Goal: Task Accomplishment & Management: Manage account settings

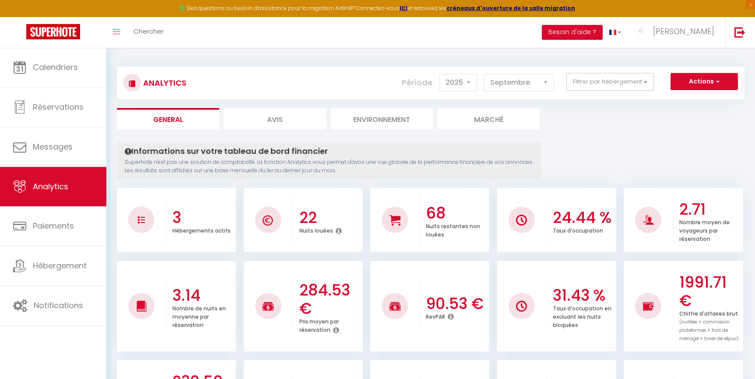
select select "2025"
select select "9"
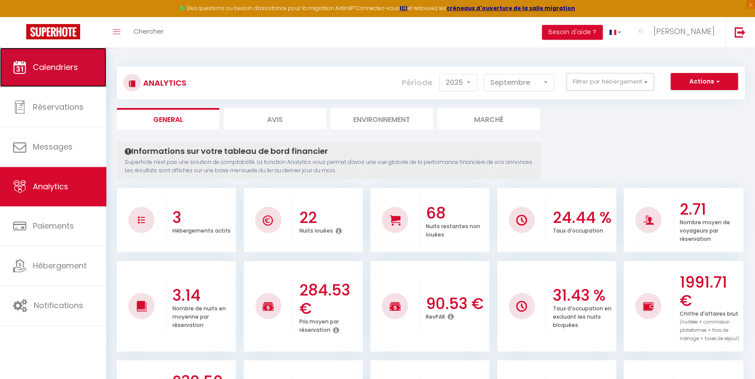
click at [64, 52] on link "Calendriers" at bounding box center [53, 67] width 106 height 39
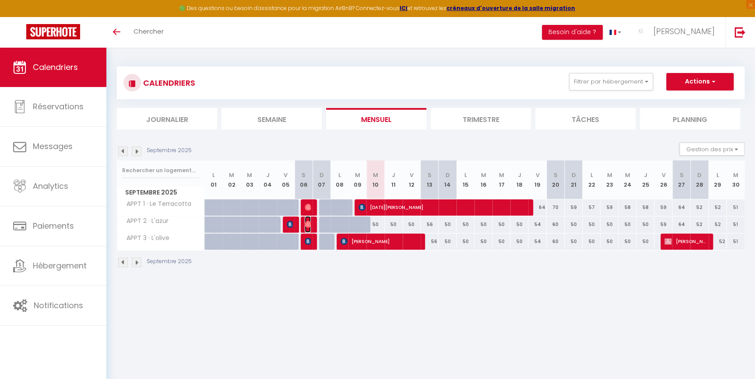
click at [309, 223] on img at bounding box center [308, 224] width 7 height 7
select select "OK"
select select "0"
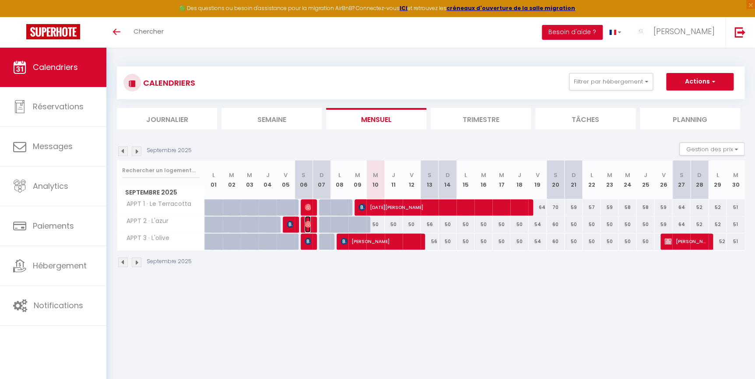
select select "1"
select select
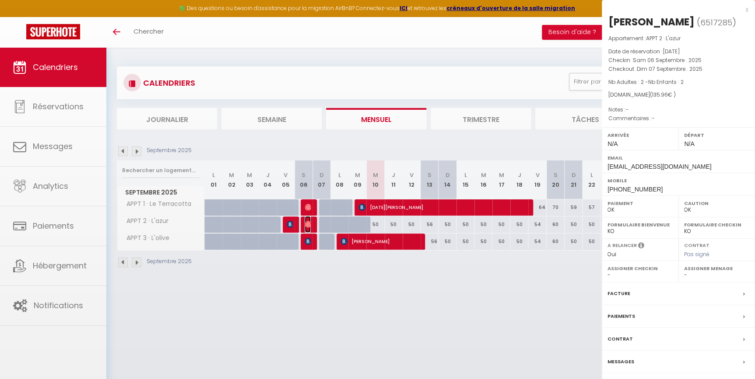
select select "40591"
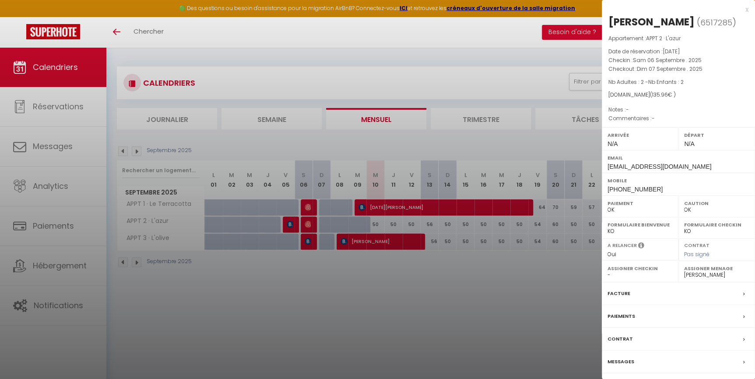
click at [335, 284] on div at bounding box center [377, 189] width 755 height 379
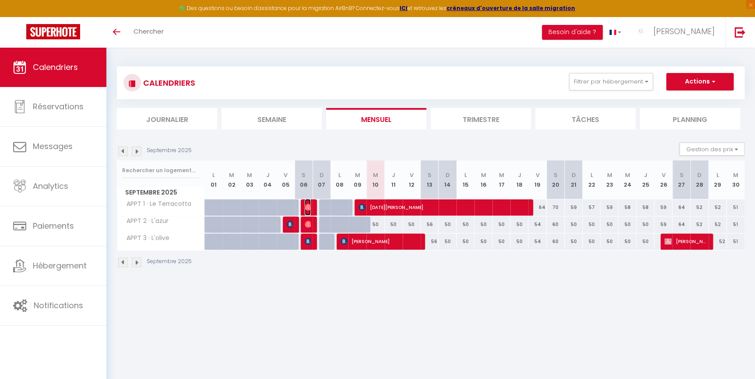
click at [309, 210] on img at bounding box center [308, 207] width 7 height 7
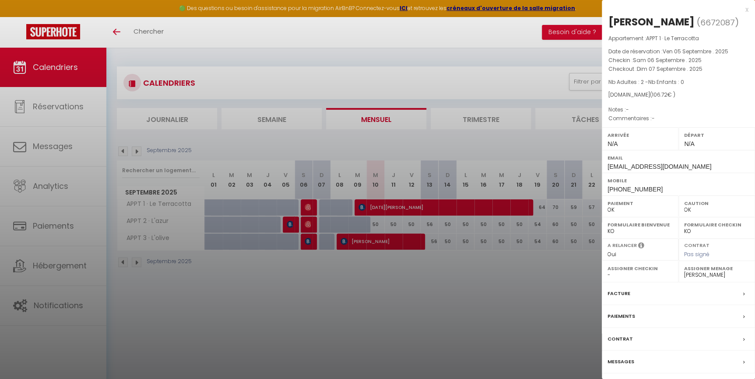
click at [341, 257] on div at bounding box center [377, 189] width 755 height 379
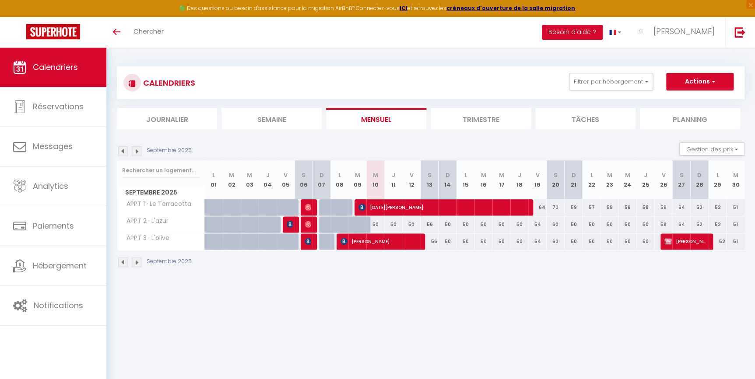
click at [302, 240] on div at bounding box center [310, 242] width 18 height 17
click at [306, 242] on img at bounding box center [308, 241] width 7 height 7
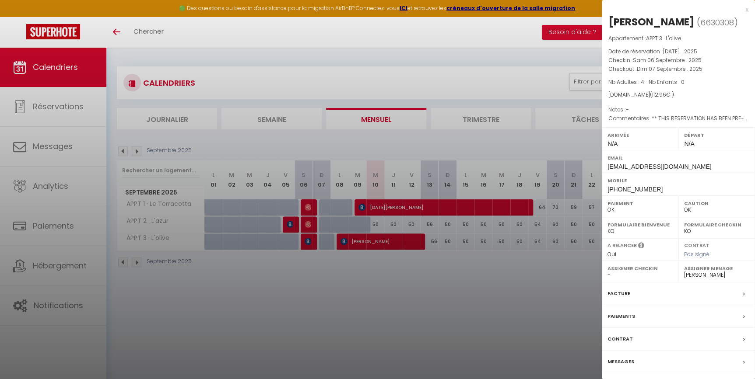
click at [320, 251] on div at bounding box center [377, 189] width 755 height 379
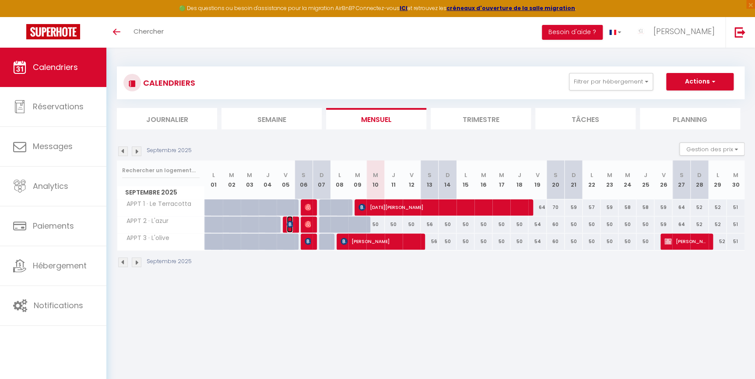
click at [288, 224] on img at bounding box center [290, 224] width 7 height 7
select select
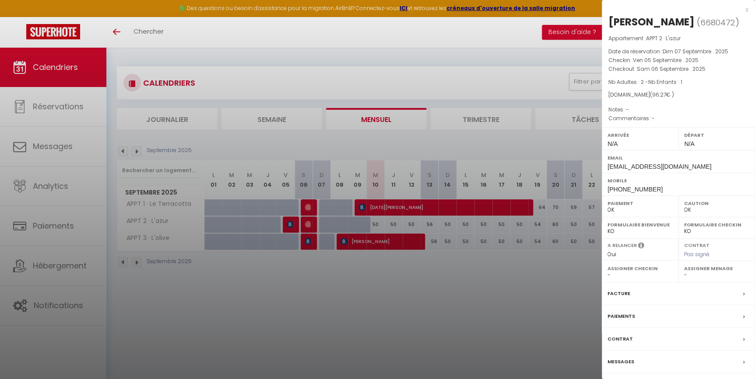
click at [350, 267] on div at bounding box center [377, 189] width 755 height 379
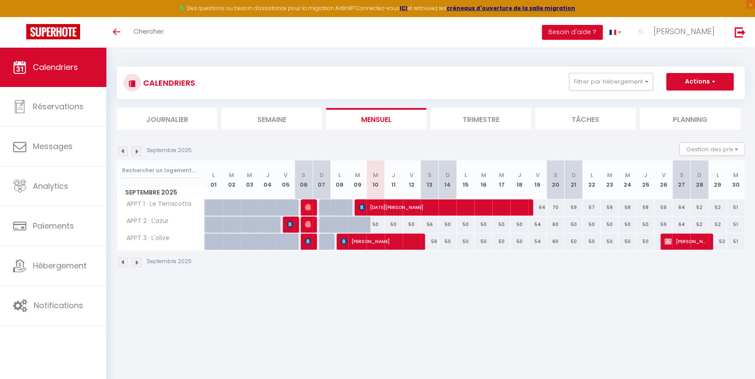
click at [455, 126] on li "Trimestre" at bounding box center [481, 118] width 100 height 21
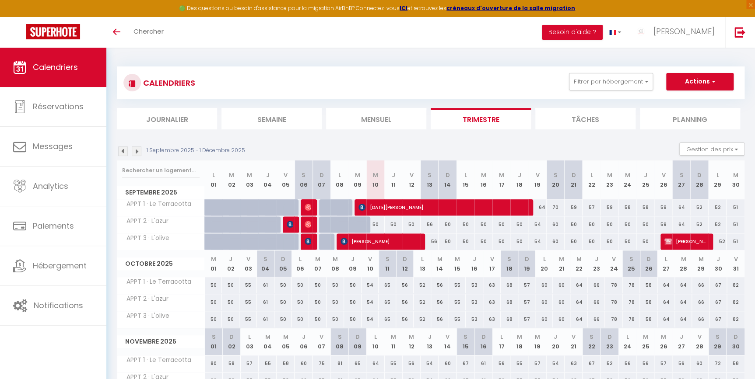
click at [394, 116] on li "Mensuel" at bounding box center [376, 118] width 100 height 21
select select "0"
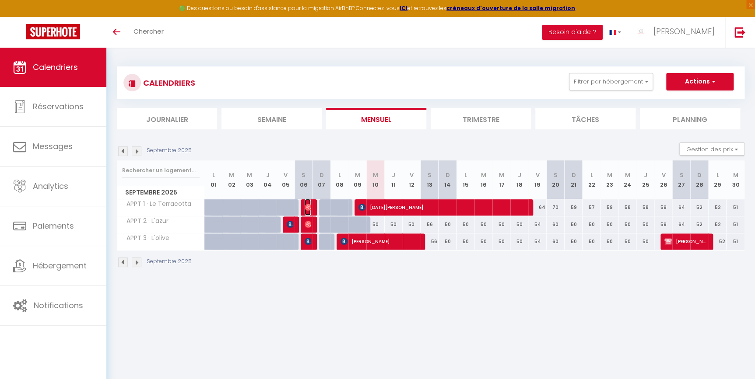
click at [306, 209] on img at bounding box center [308, 207] width 7 height 7
select select "40591"
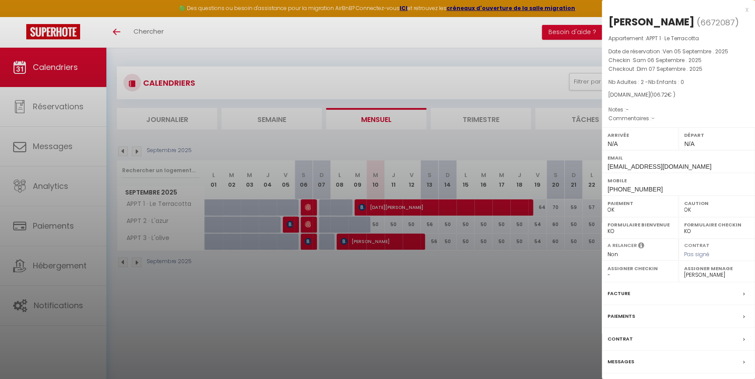
click at [312, 216] on div at bounding box center [377, 189] width 755 height 379
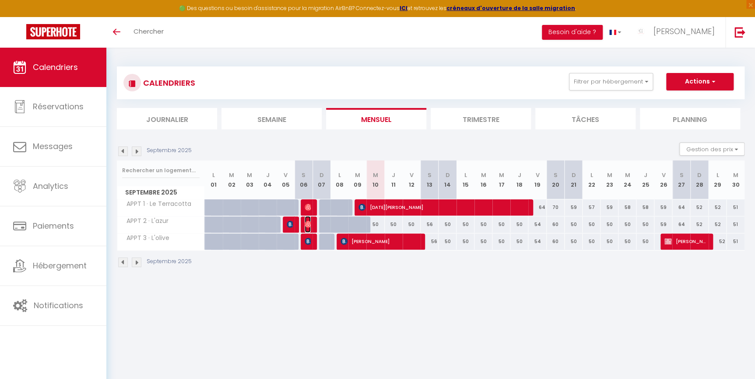
click at [307, 223] on img at bounding box center [308, 224] width 7 height 7
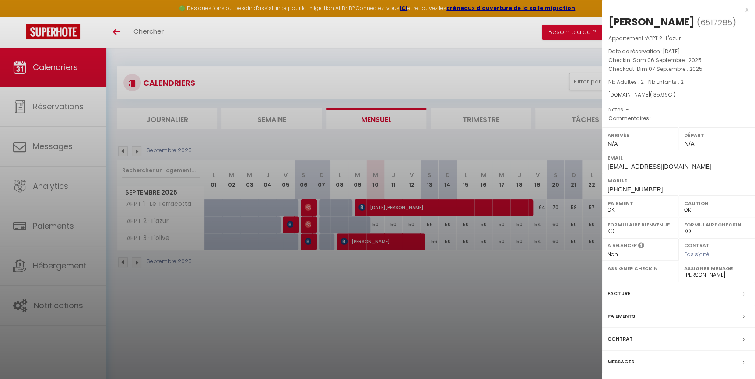
click at [314, 221] on div at bounding box center [377, 189] width 755 height 379
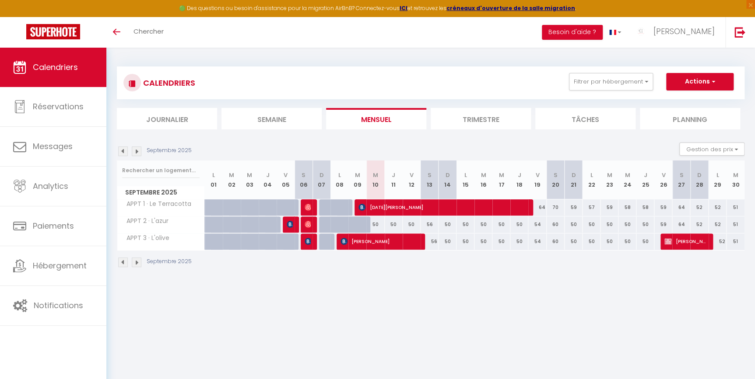
click at [488, 118] on li "Trimestre" at bounding box center [481, 118] width 100 height 21
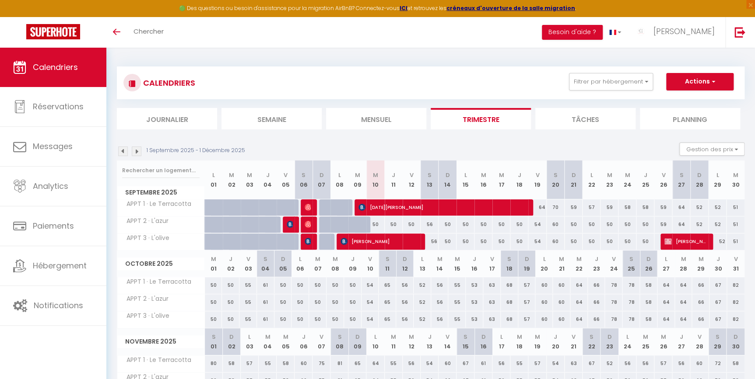
click at [139, 149] on img at bounding box center [137, 152] width 10 height 10
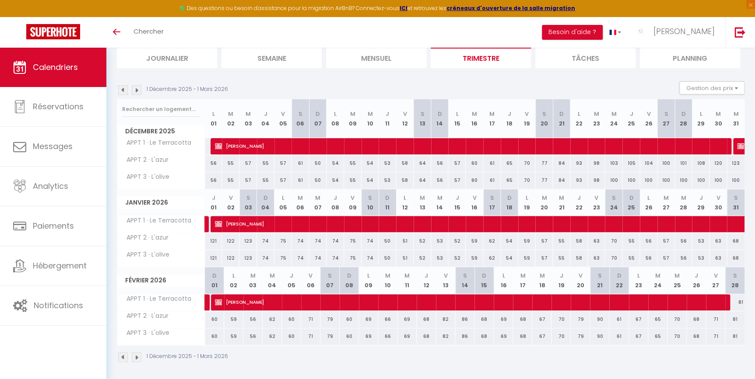
scroll to position [63, 0]
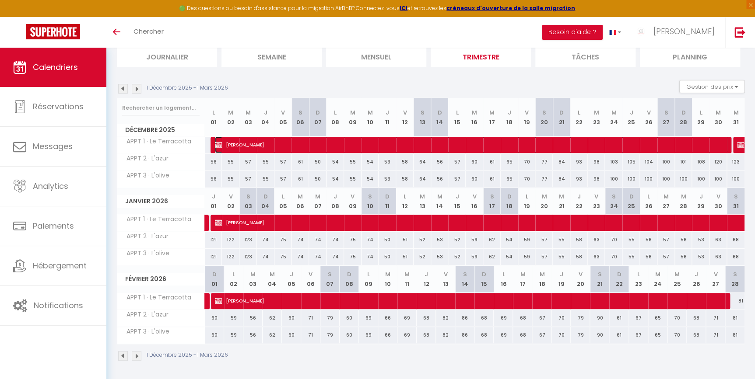
click at [274, 142] on span "florence billet" at bounding box center [471, 145] width 513 height 17
select select "KO"
select select
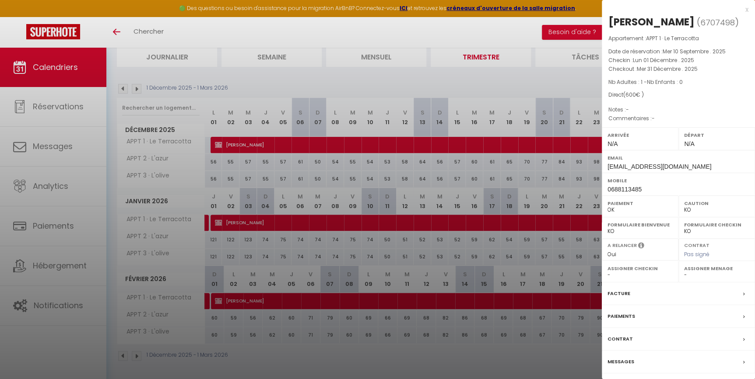
drag, startPoint x: 621, startPoint y: 361, endPoint x: 679, endPoint y: 104, distance: 263.8
click at [679, 104] on div "Appartement : APPT 1 · Le Terracotta Date de réservation : Mer 10 Septembre . 2…" at bounding box center [678, 78] width 153 height 89
click at [618, 294] on label "Facture" at bounding box center [618, 293] width 23 height 9
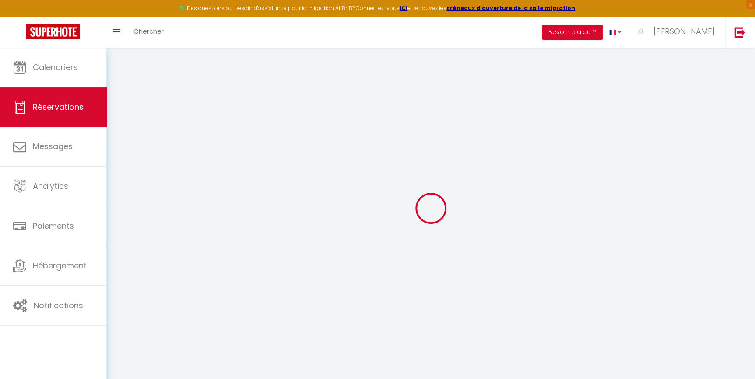
select select
checkbox input "false"
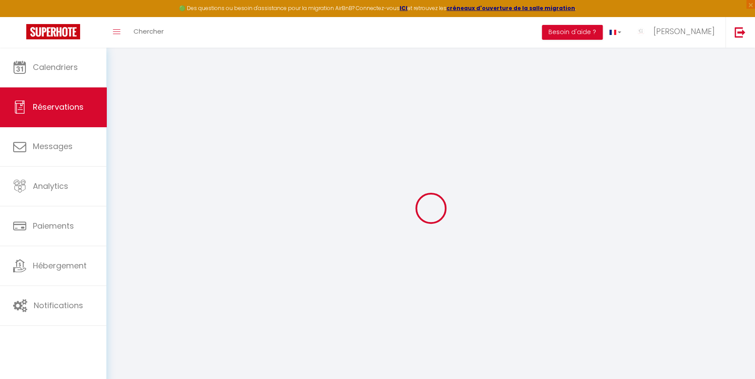
select select
checkbox input "false"
select select
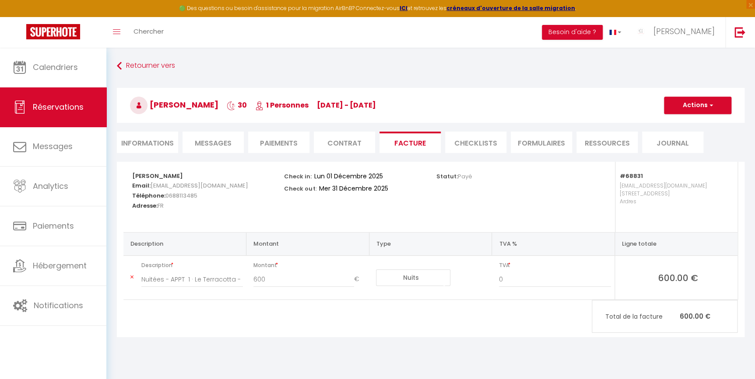
select select
click at [149, 142] on li "Informations" at bounding box center [147, 142] width 61 height 21
select select
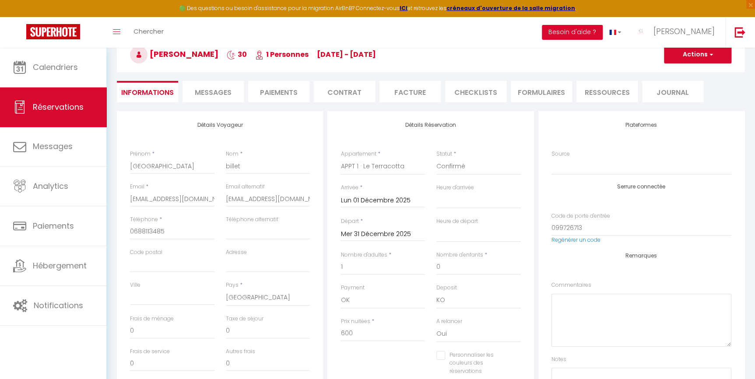
scroll to position [50, 0]
click at [351, 232] on input "Mer 31 Décembre 2025" at bounding box center [382, 234] width 84 height 11
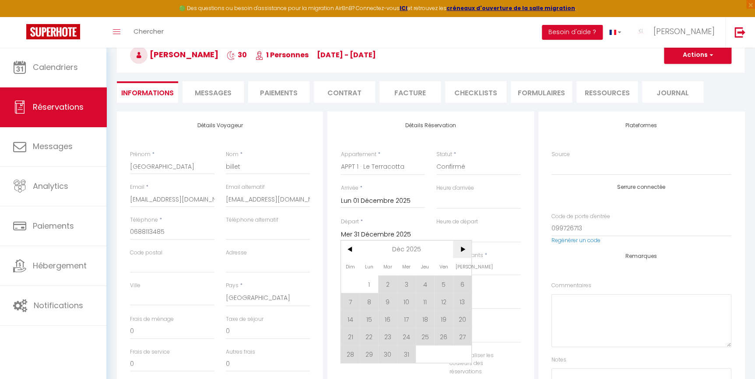
click at [471, 254] on span ">" at bounding box center [462, 250] width 19 height 18
click at [466, 251] on span ">" at bounding box center [462, 250] width 19 height 18
click at [323, 215] on div "Détails Voyageur Prénom * florence Nom * billet Email * stephaniebertoux@yahoo.…" at bounding box center [220, 270] width 210 height 317
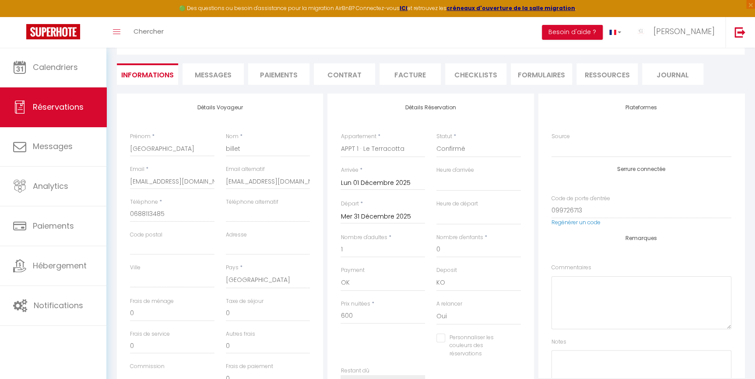
scroll to position [69, 0]
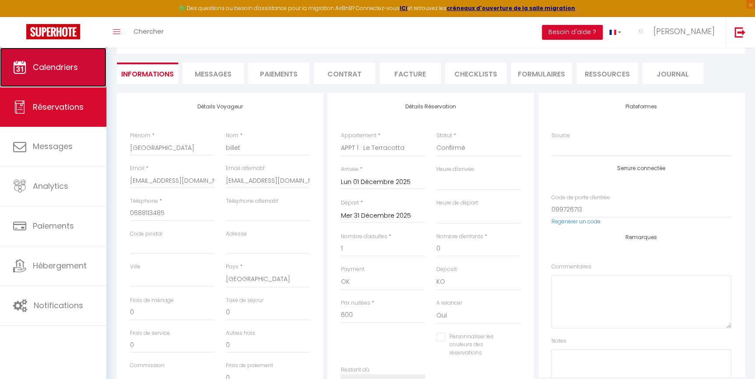
click at [49, 74] on link "Calendriers" at bounding box center [53, 67] width 106 height 39
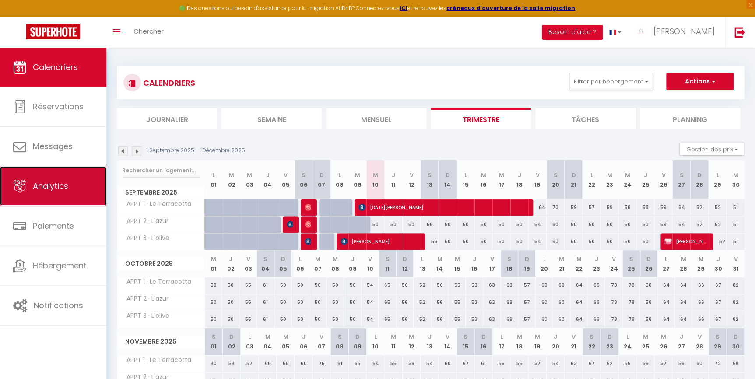
click at [56, 199] on link "Analytics" at bounding box center [53, 186] width 106 height 39
select select "2025"
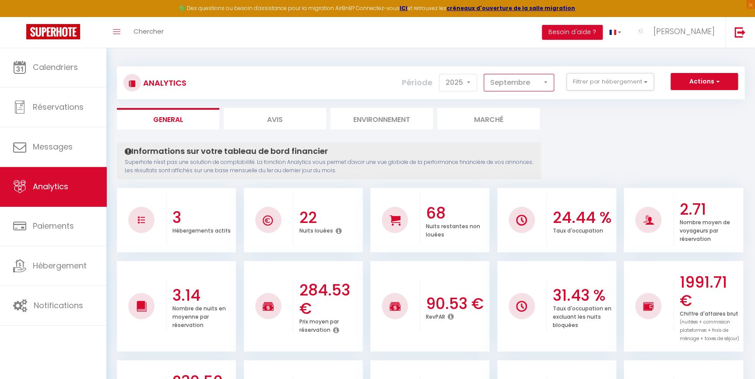
click at [494, 84] on select "Janvier Février Mars Avril Mai Juin Juillet Août Septembre Octobre Novembre Déc…" at bounding box center [518, 83] width 70 height 18
select select "12"
click at [484, 74] on select "Janvier Février Mars Avril Mai Juin Juillet Août Septembre Octobre Novembre Déc…" at bounding box center [518, 83] width 70 height 18
